Goal: Find specific page/section: Find specific page/section

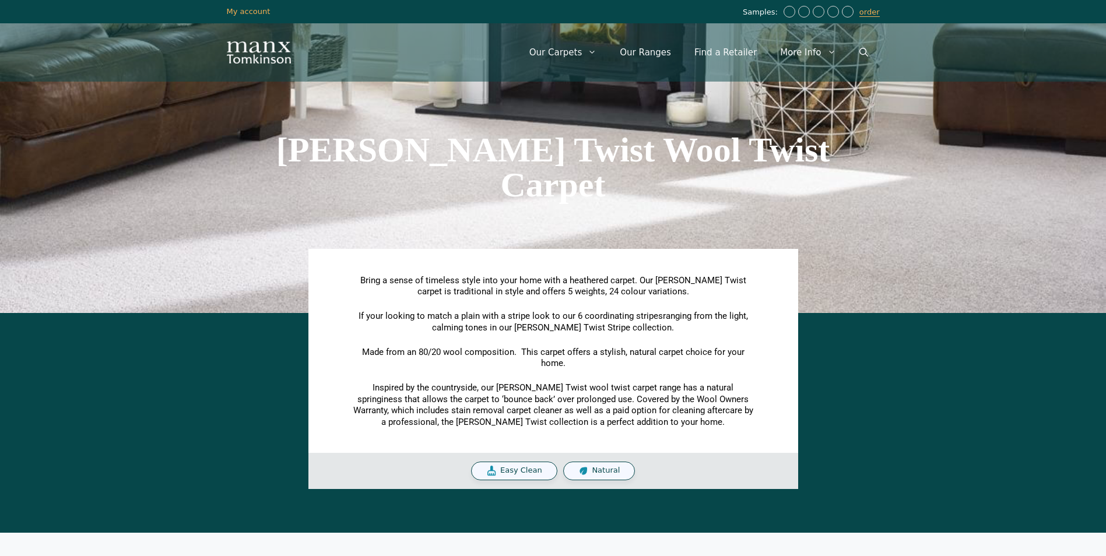
click at [911, 367] on section "Bring a sense of timeless style into your home with a heathered carpet. Our Tom…" at bounding box center [553, 404] width 1095 height 170
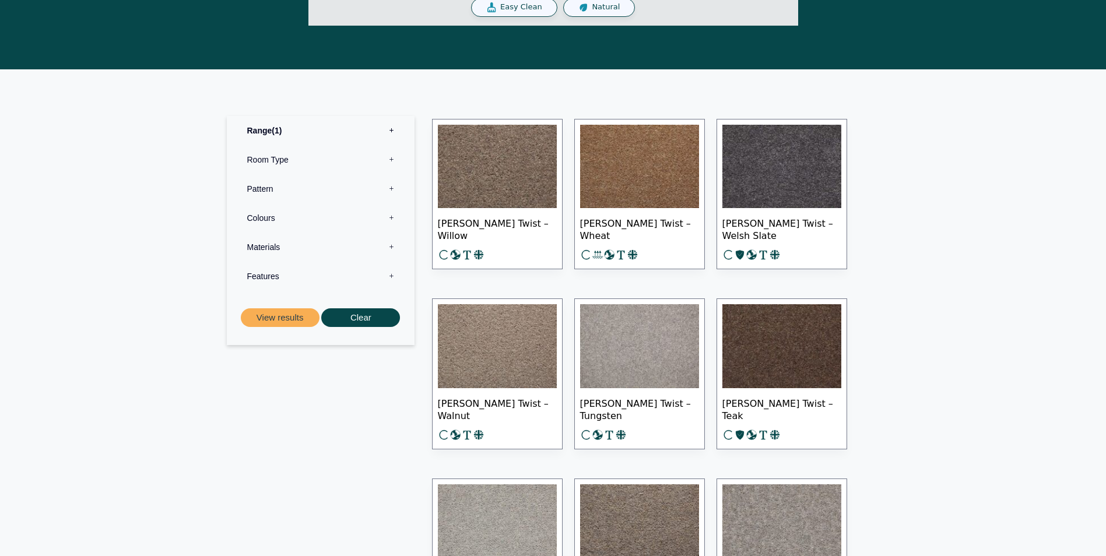
scroll to position [467, 0]
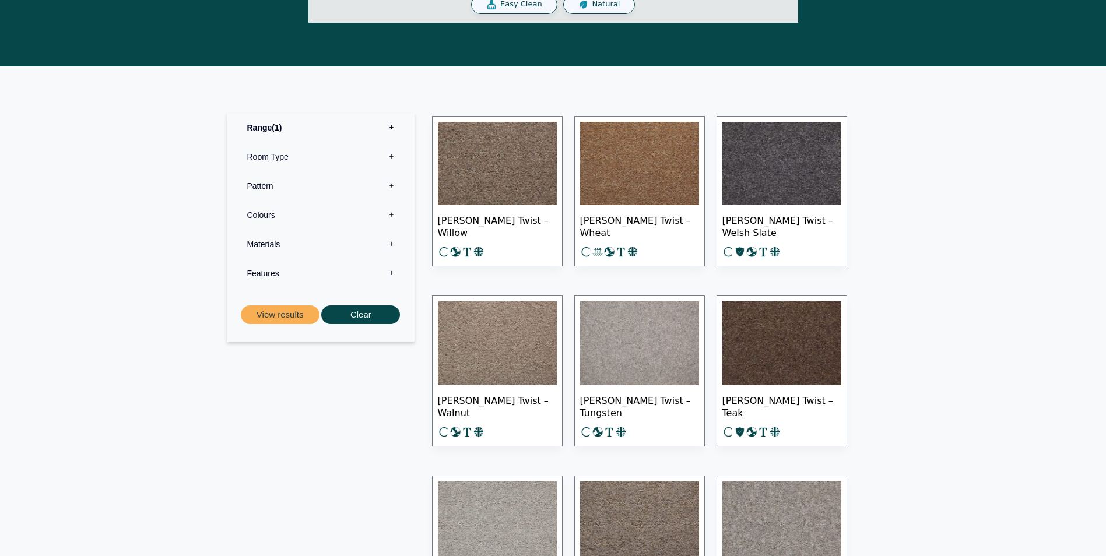
click at [389, 216] on label "Colours 0" at bounding box center [321, 215] width 170 height 29
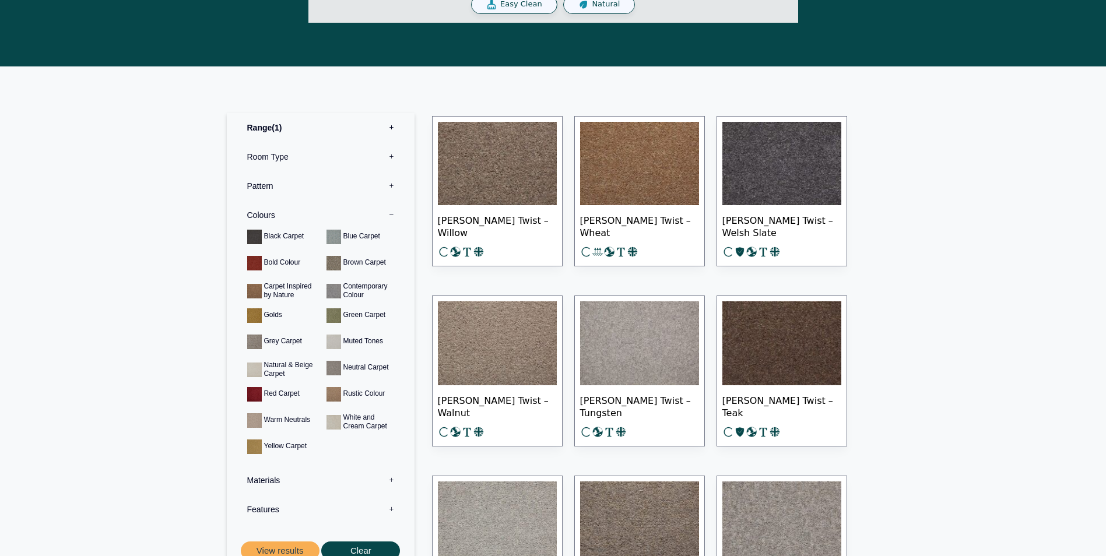
scroll to position [0, 0]
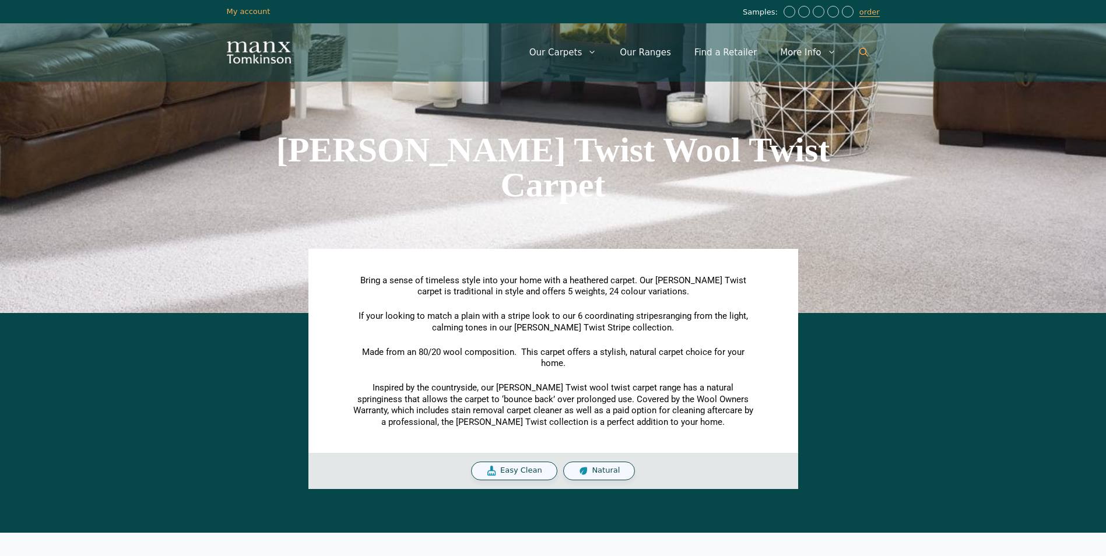
click at [862, 51] on icon "Open Search Bar" at bounding box center [864, 52] width 9 height 9
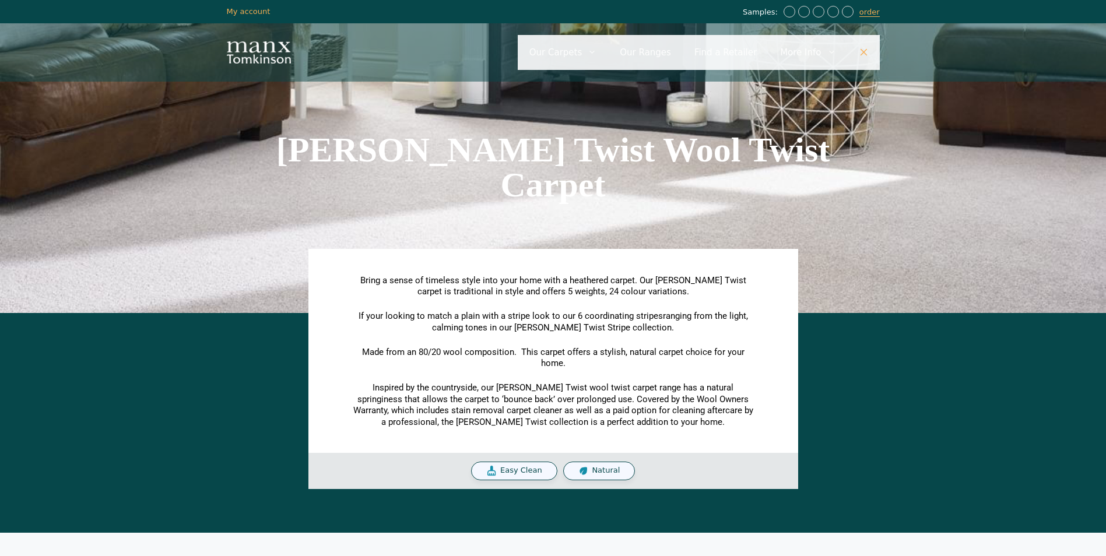
click at [666, 52] on input "Primary" at bounding box center [699, 52] width 362 height 35
type input "********"
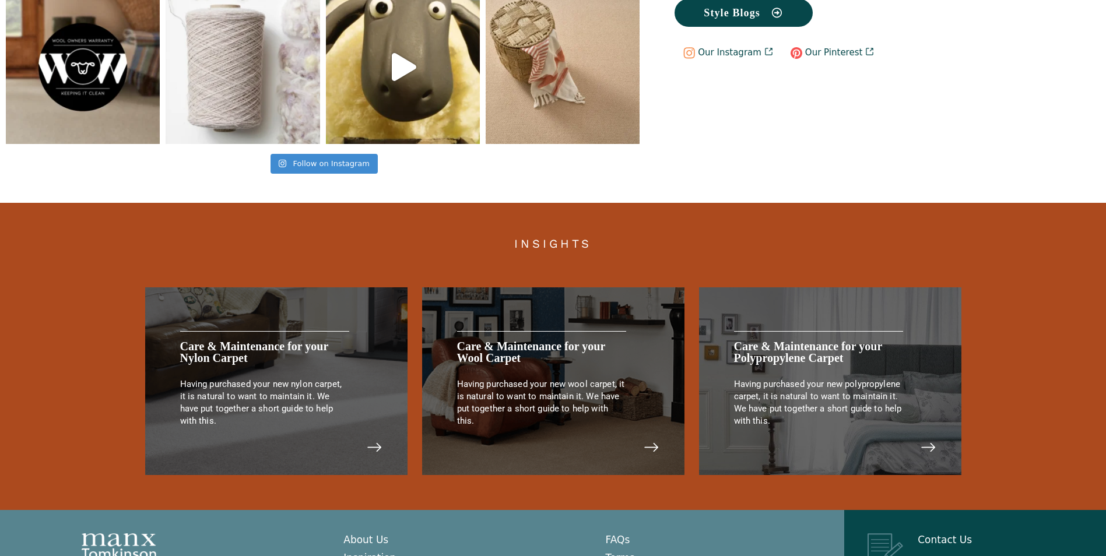
scroll to position [2389, 0]
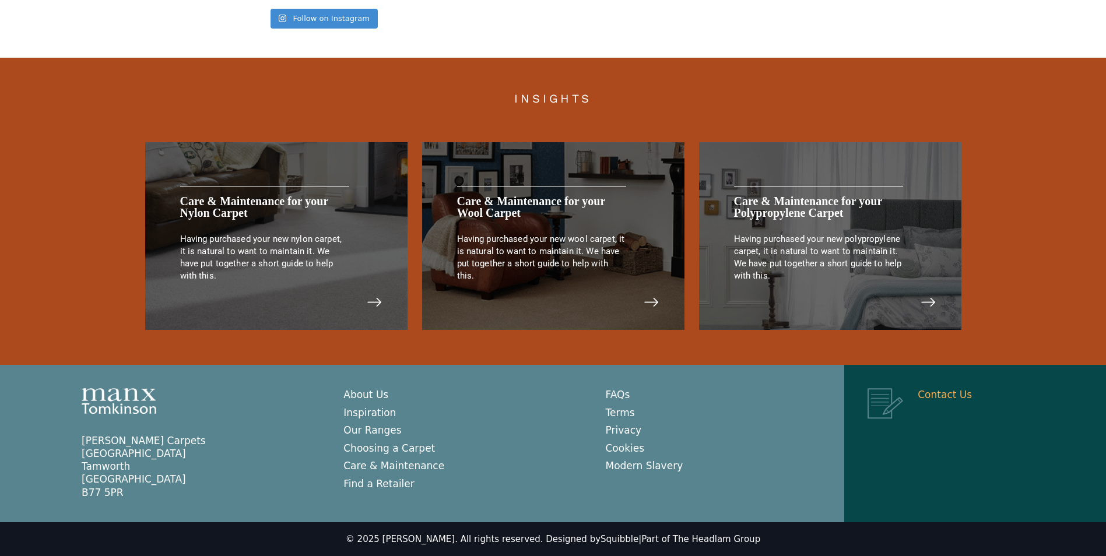
click at [934, 397] on link "Contact Us" at bounding box center [945, 395] width 54 height 12
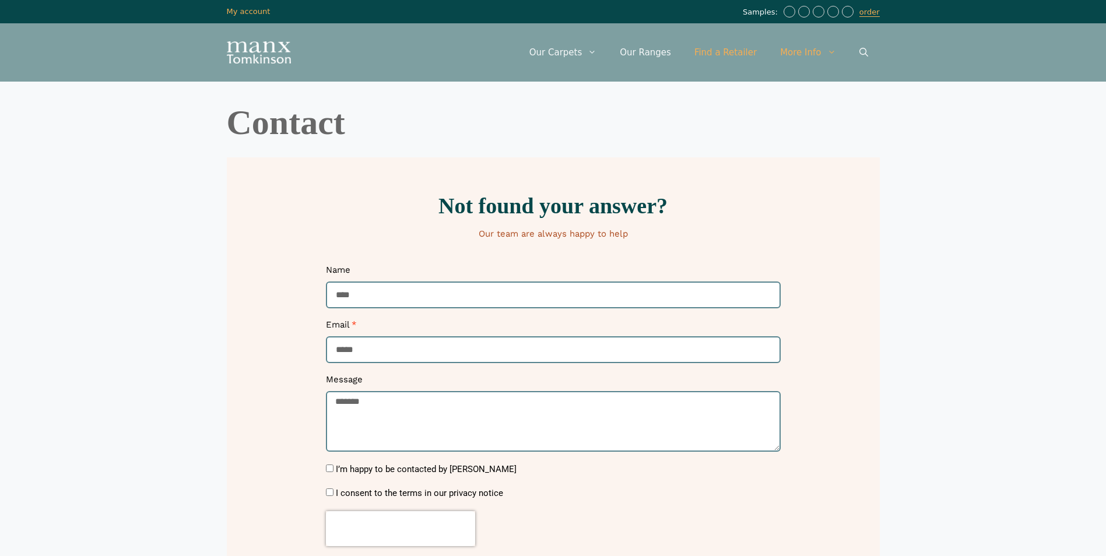
click at [732, 52] on link "Find a Retailer" at bounding box center [726, 52] width 86 height 35
